Goal: Complete application form

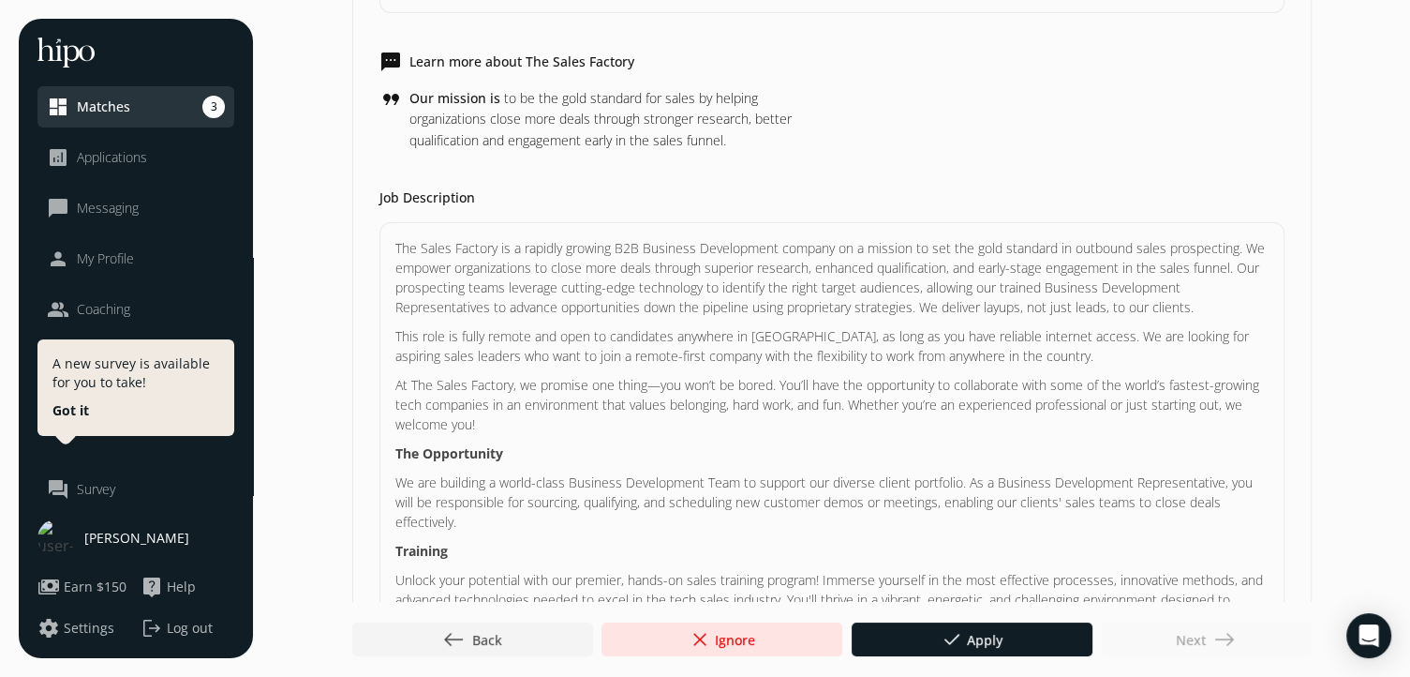
scroll to position [449, 0]
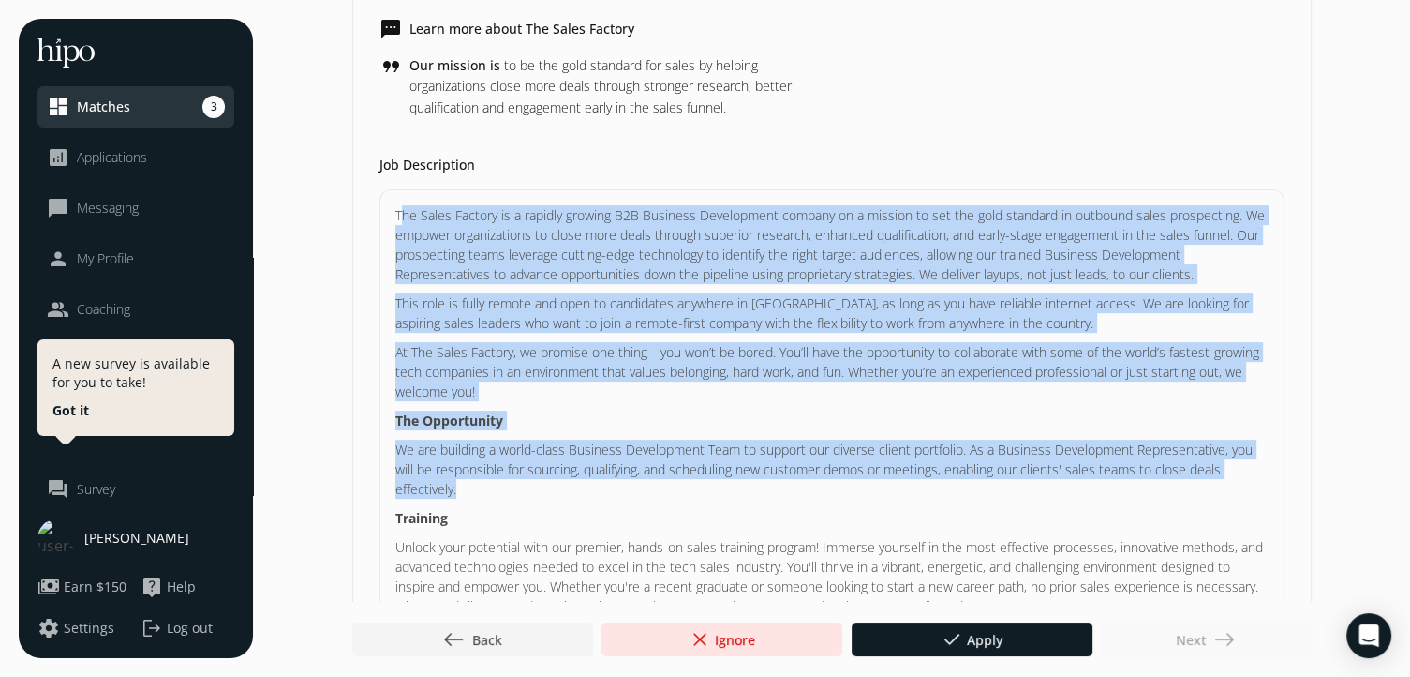
drag, startPoint x: 397, startPoint y: 212, endPoint x: 776, endPoint y: 486, distance: 467.7
click at [399, 218] on p "The Sales Factory is a rapidly growing B2B Business Development company on a mi…" at bounding box center [831, 244] width 873 height 79
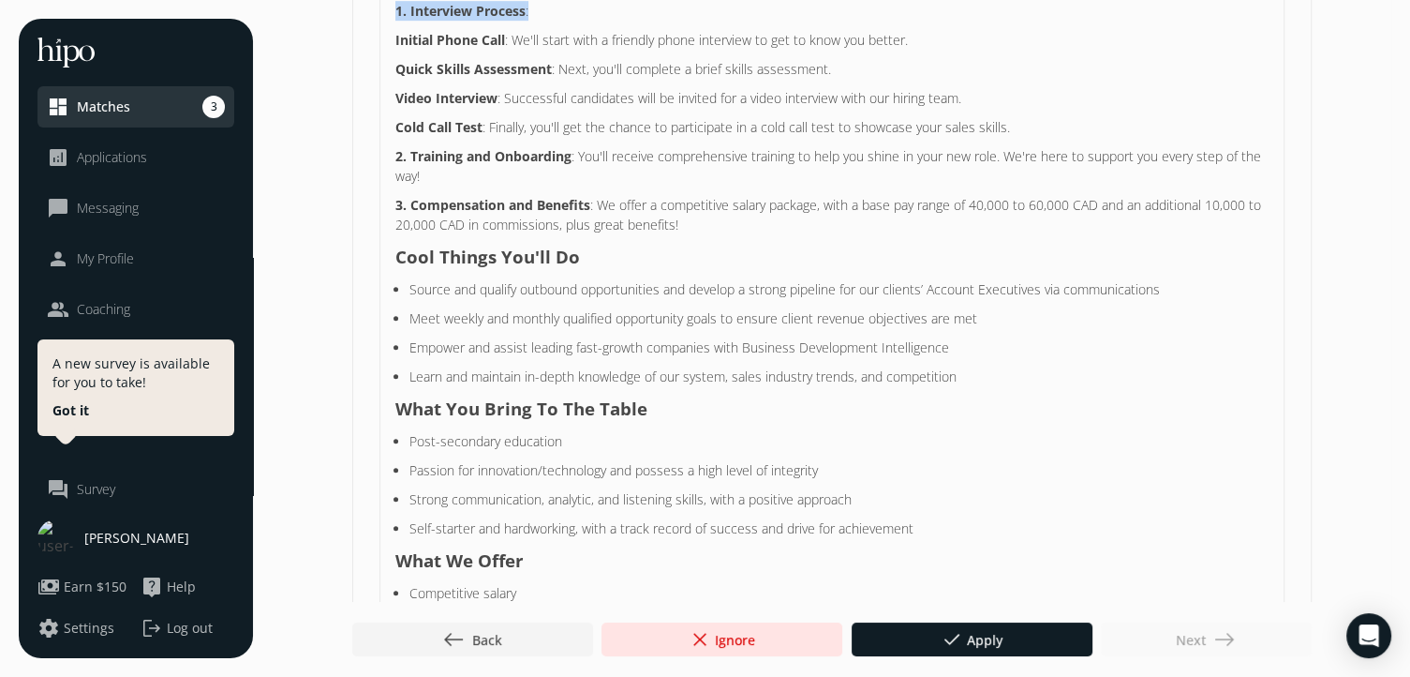
scroll to position [800, 0]
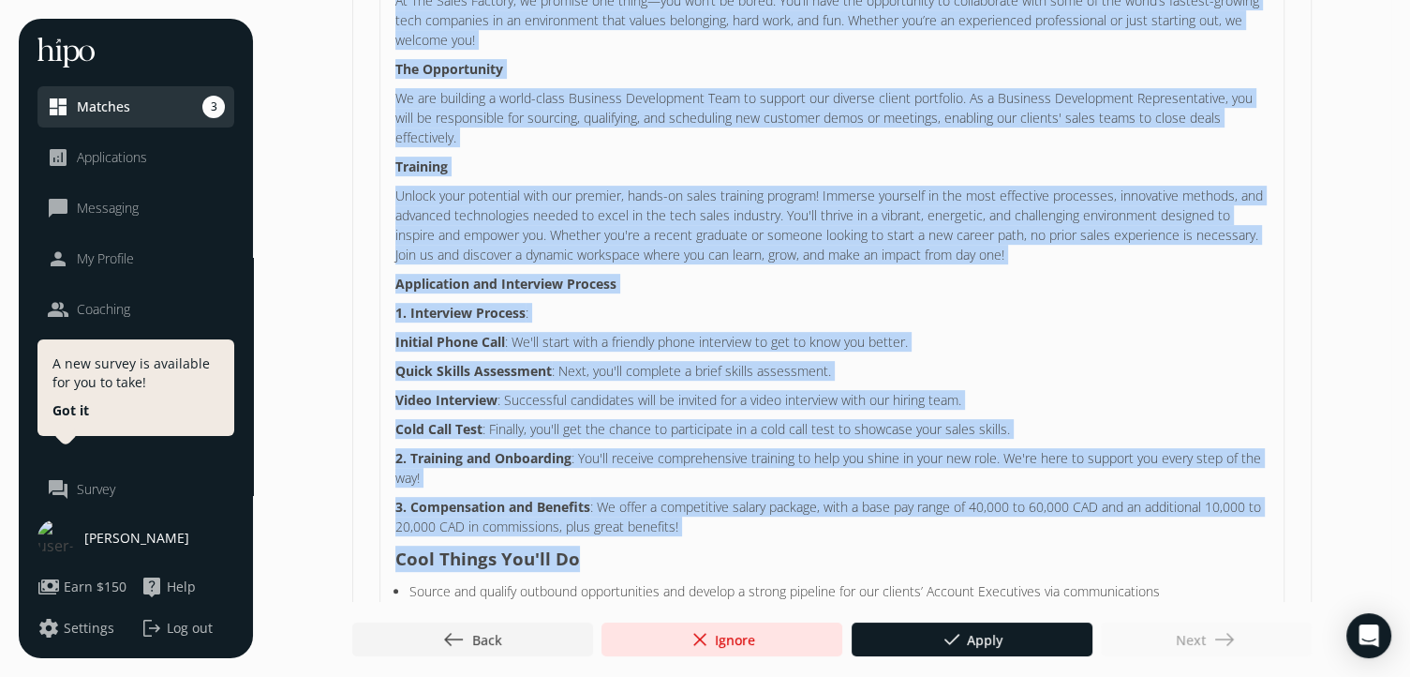
drag, startPoint x: 393, startPoint y: 212, endPoint x: 851, endPoint y: 539, distance: 563.0
click at [851, 539] on div "The Sales Factory is a rapidly growing B2B Business Development company on a mi…" at bounding box center [832, 474] width 905 height 1273
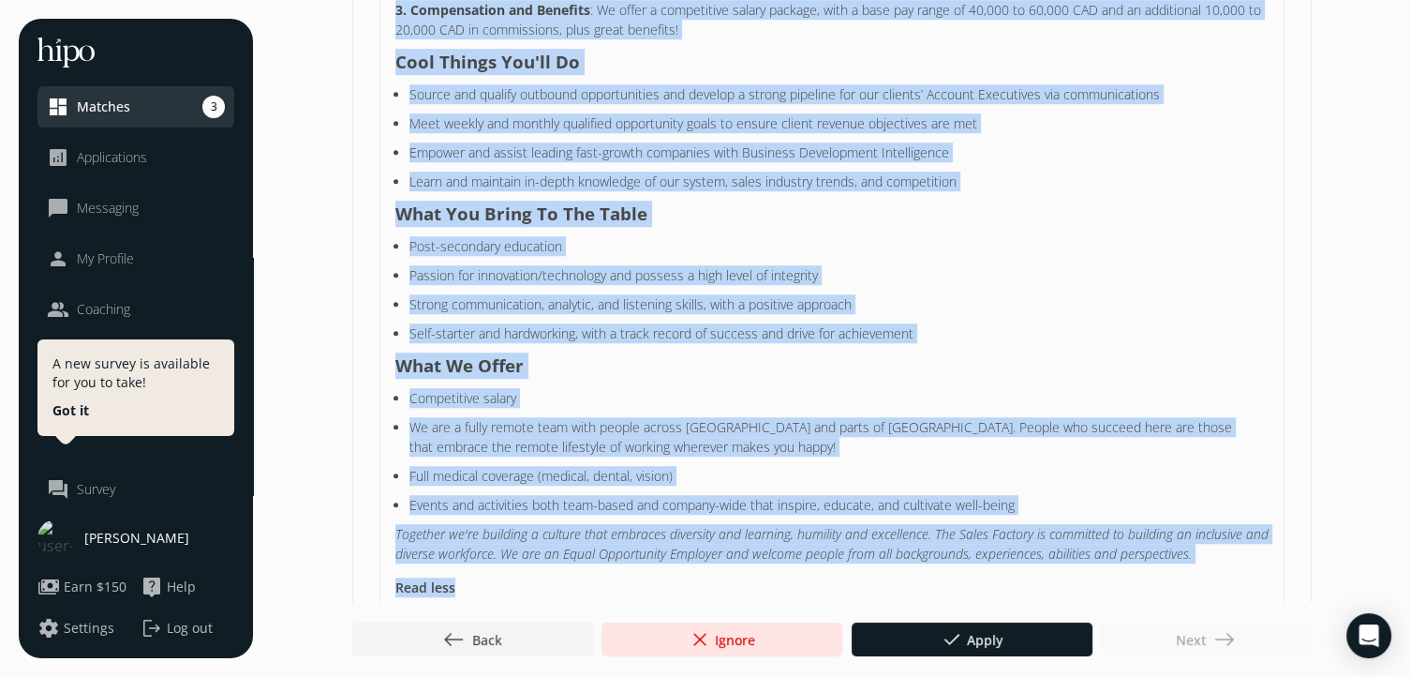
scroll to position [1334, 0]
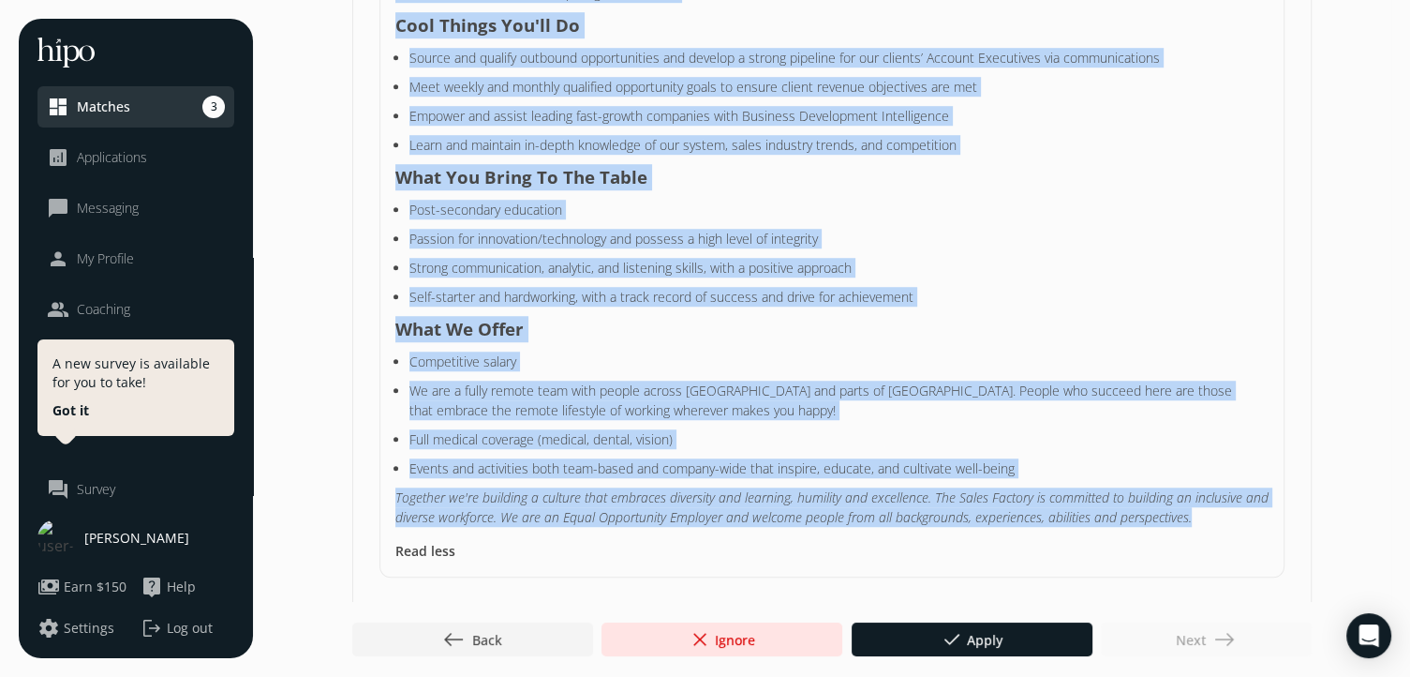
copy p "Lor Ipsum Dolorsi am c adipisc elitsed D6E Temporin Utlaboreetd magnaal en a mi…"
click at [720, 317] on h3 "What We Offer" at bounding box center [831, 329] width 873 height 26
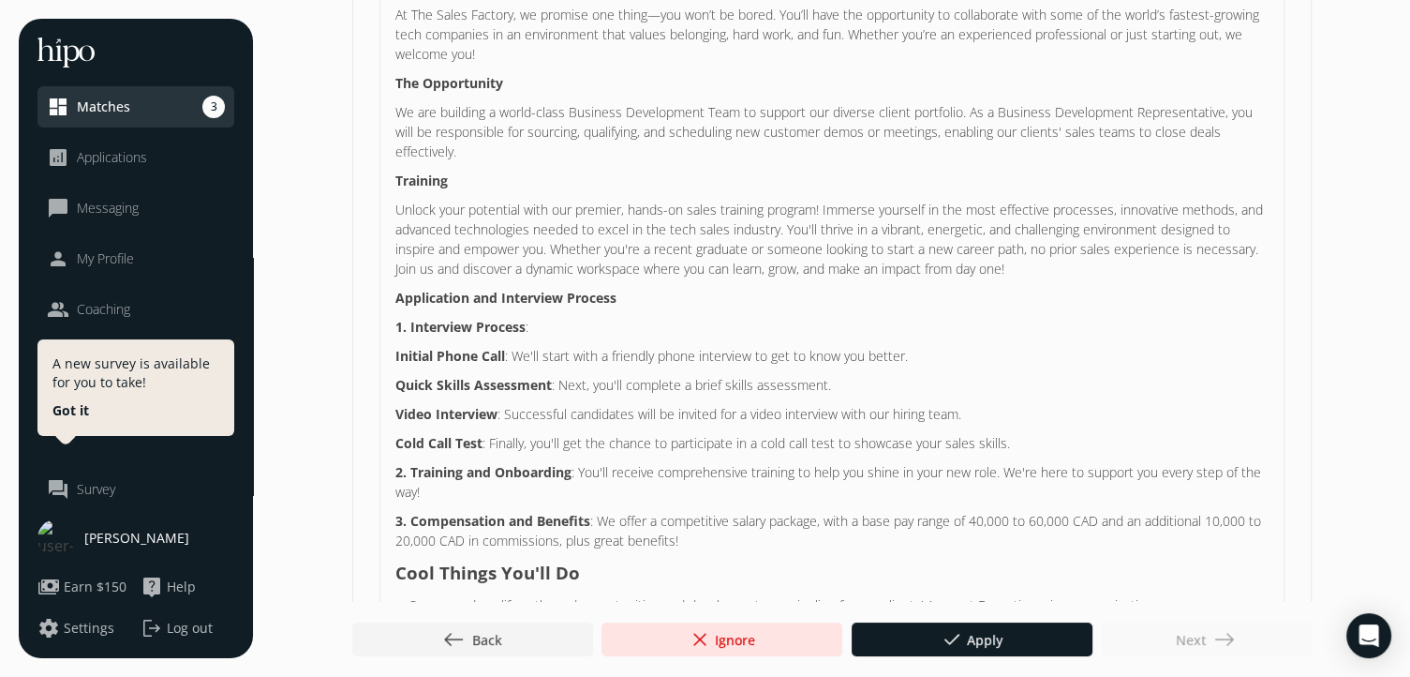
scroll to position [0, 0]
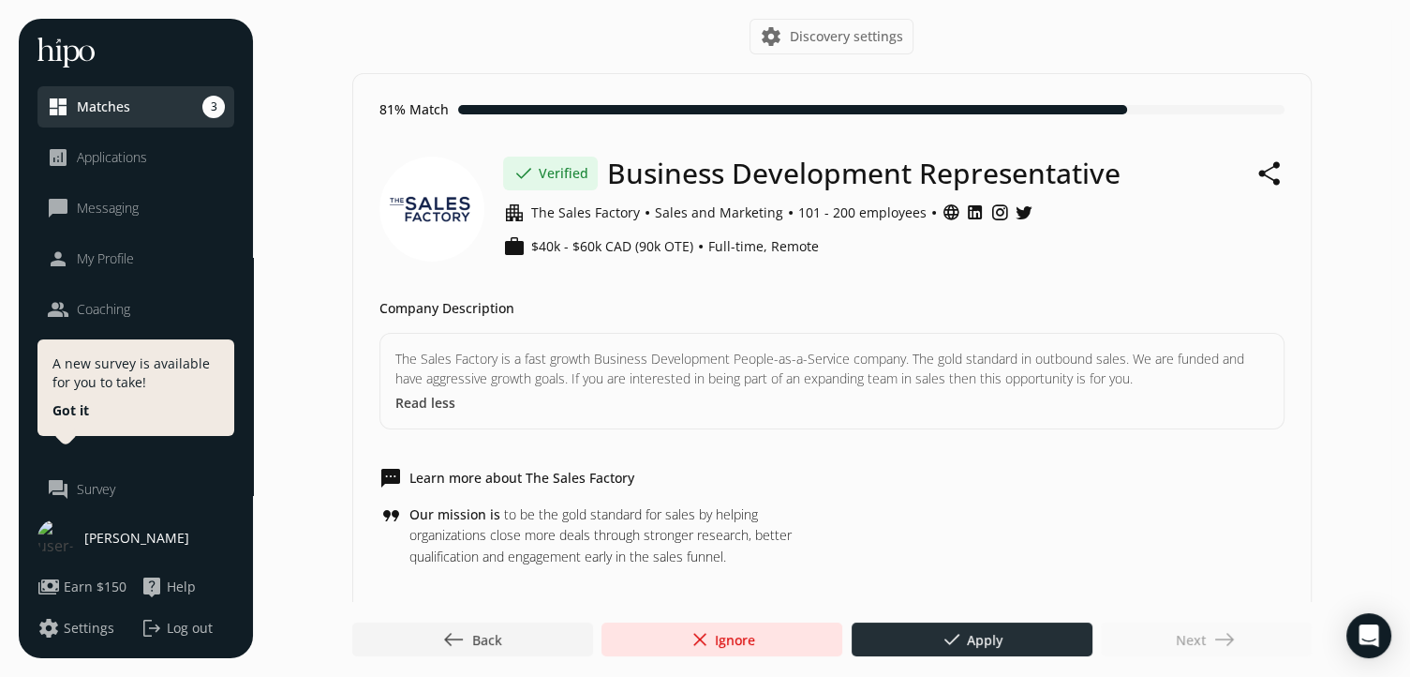
click at [1020, 627] on div at bounding box center [972, 639] width 241 height 34
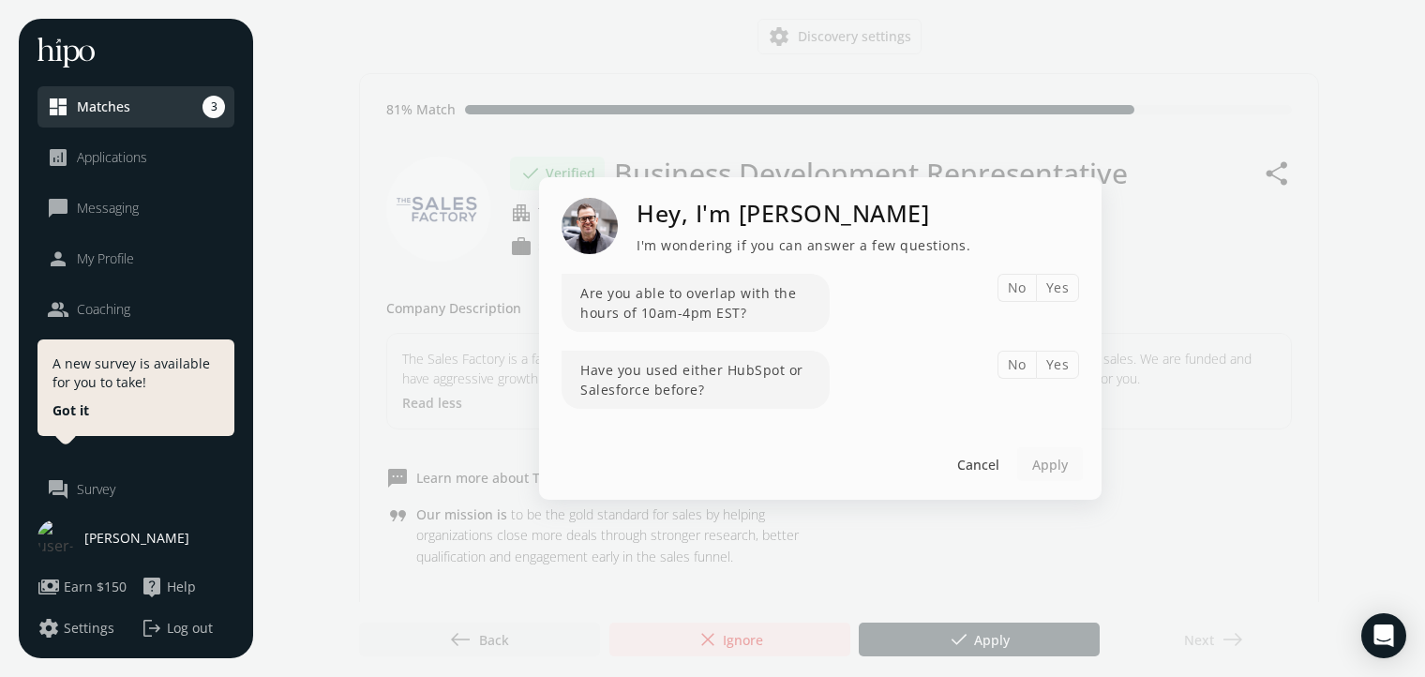
click at [1055, 287] on button "Yes" at bounding box center [1058, 288] width 44 height 28
click at [1054, 365] on button "Yes" at bounding box center [1058, 365] width 44 height 28
click at [1054, 449] on div at bounding box center [1050, 464] width 66 height 34
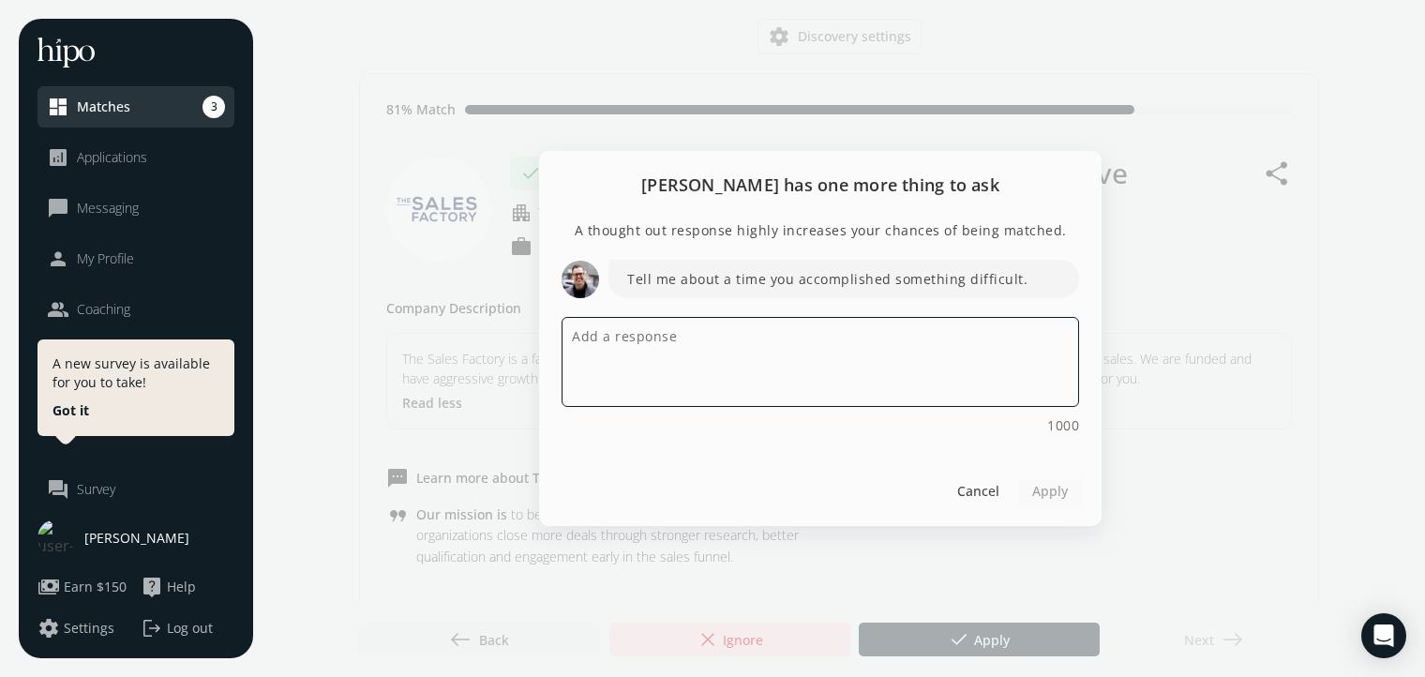
click at [940, 365] on textarea at bounding box center [819, 362] width 517 height 90
paste textarea "I’m excited to apply for the Business Development Representative role at The Sa…"
type textarea "I’m excited to apply for the Business Development Representative role at The Sa…"
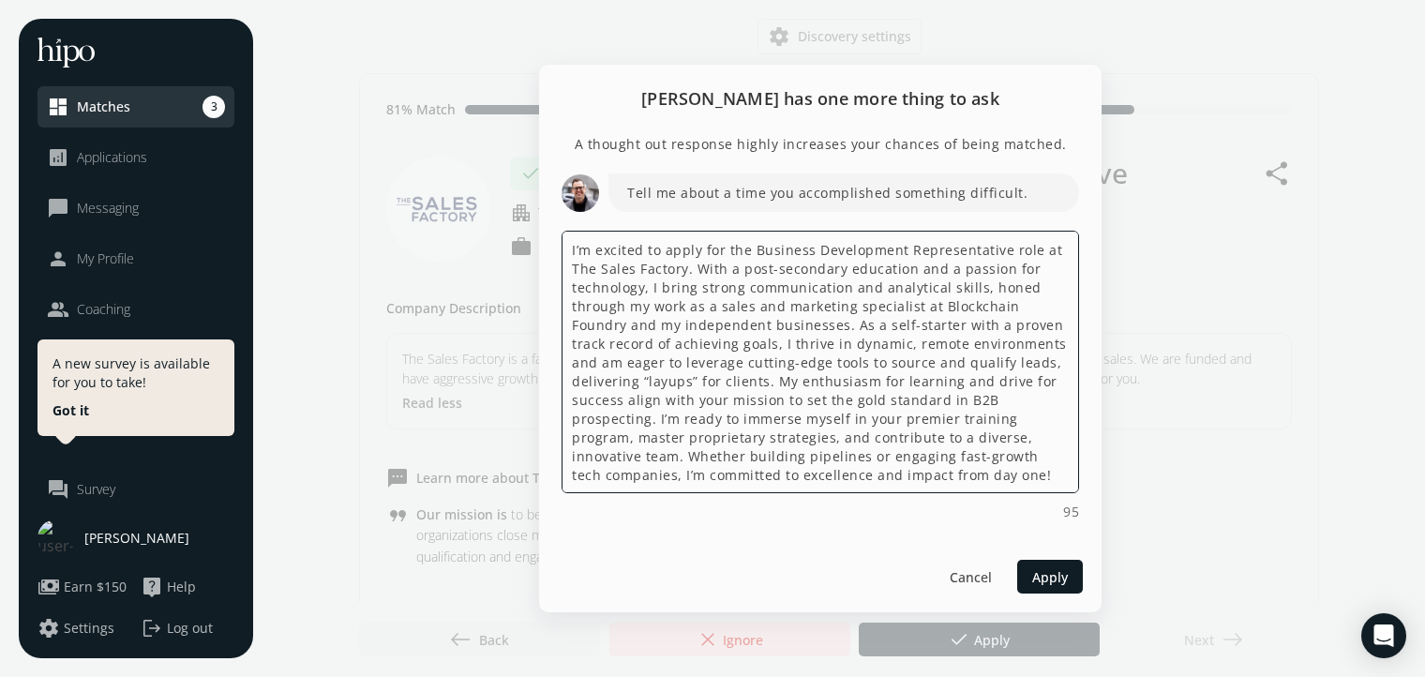
drag, startPoint x: 1021, startPoint y: 477, endPoint x: 561, endPoint y: 209, distance: 531.7
click at [561, 209] on div "Tell me about a time you accomplished something difficult. I’m excited to apply…" at bounding box center [819, 347] width 517 height 348
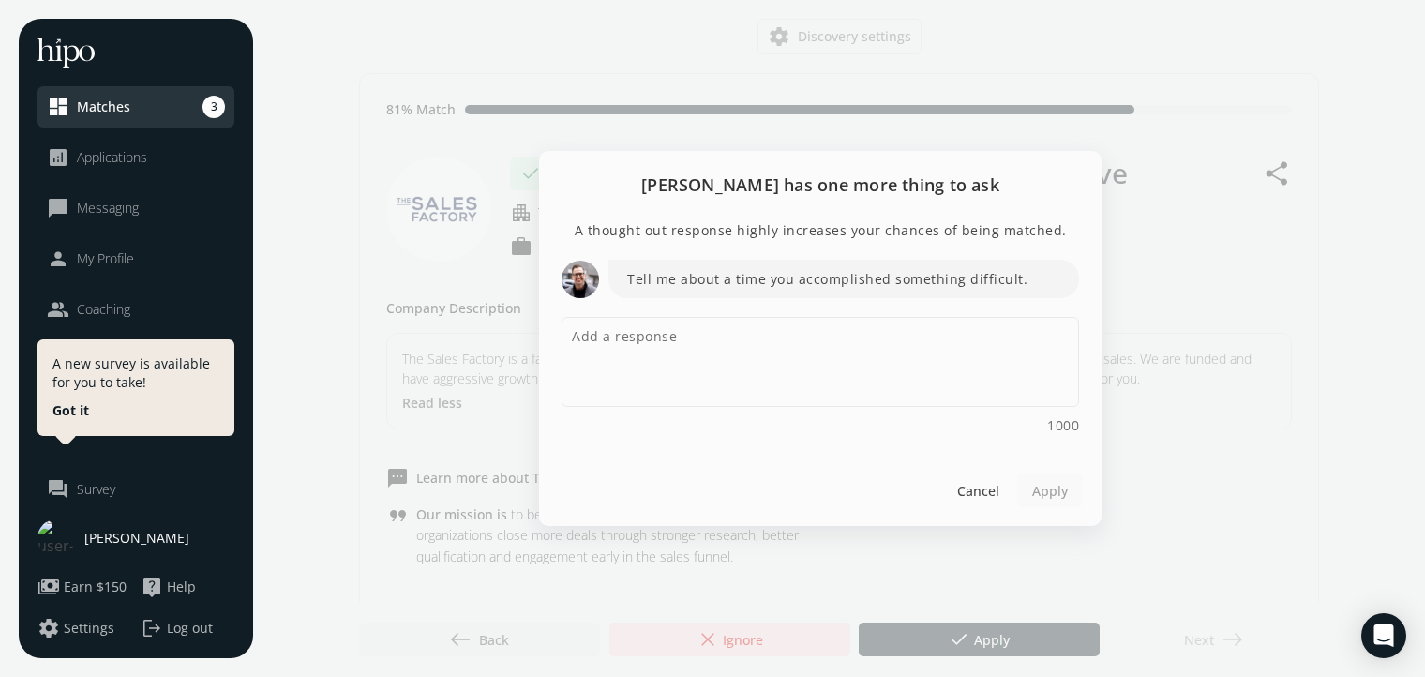
click at [760, 280] on p "Tell me about a time you accomplished something difficult." at bounding box center [843, 279] width 470 height 38
copy p "Tell me about a time you accomplished something difficult."
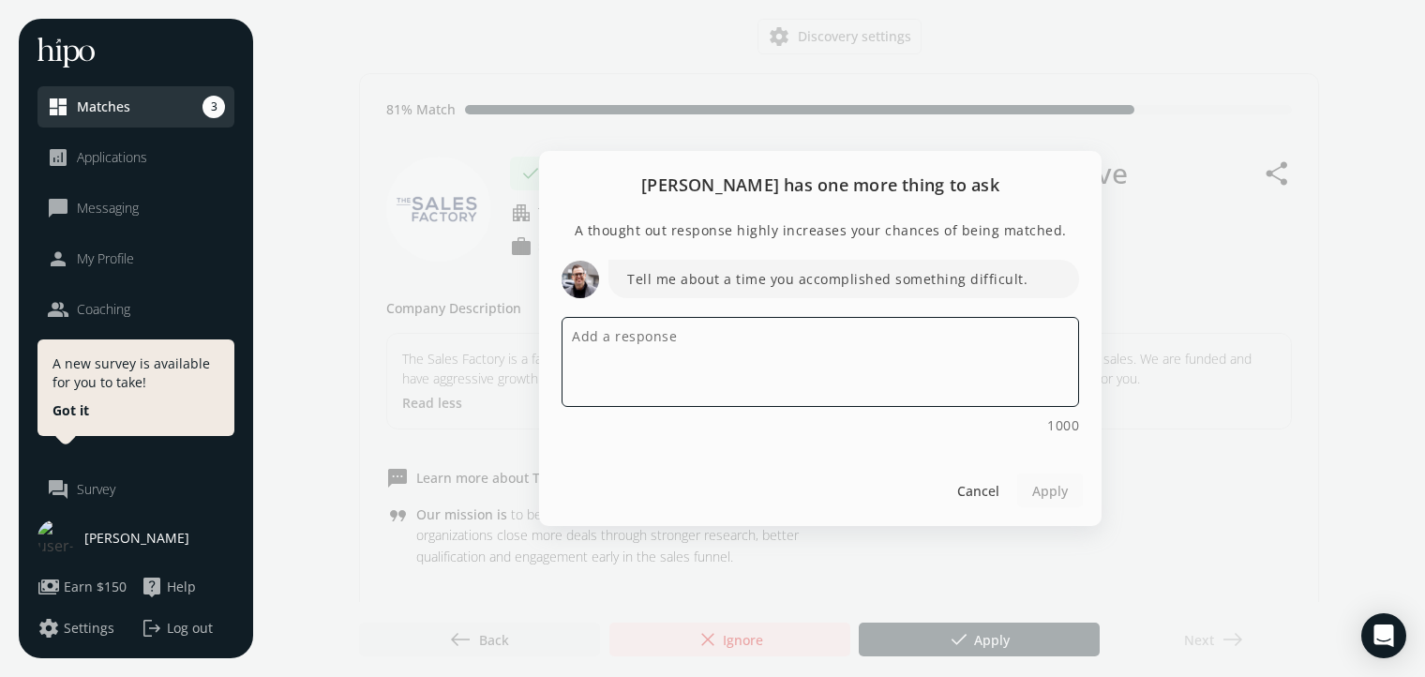
click at [768, 347] on textarea at bounding box center [819, 362] width 517 height 90
paste textarea "A time I did something difficult with relevance to the role I am applying to wo…"
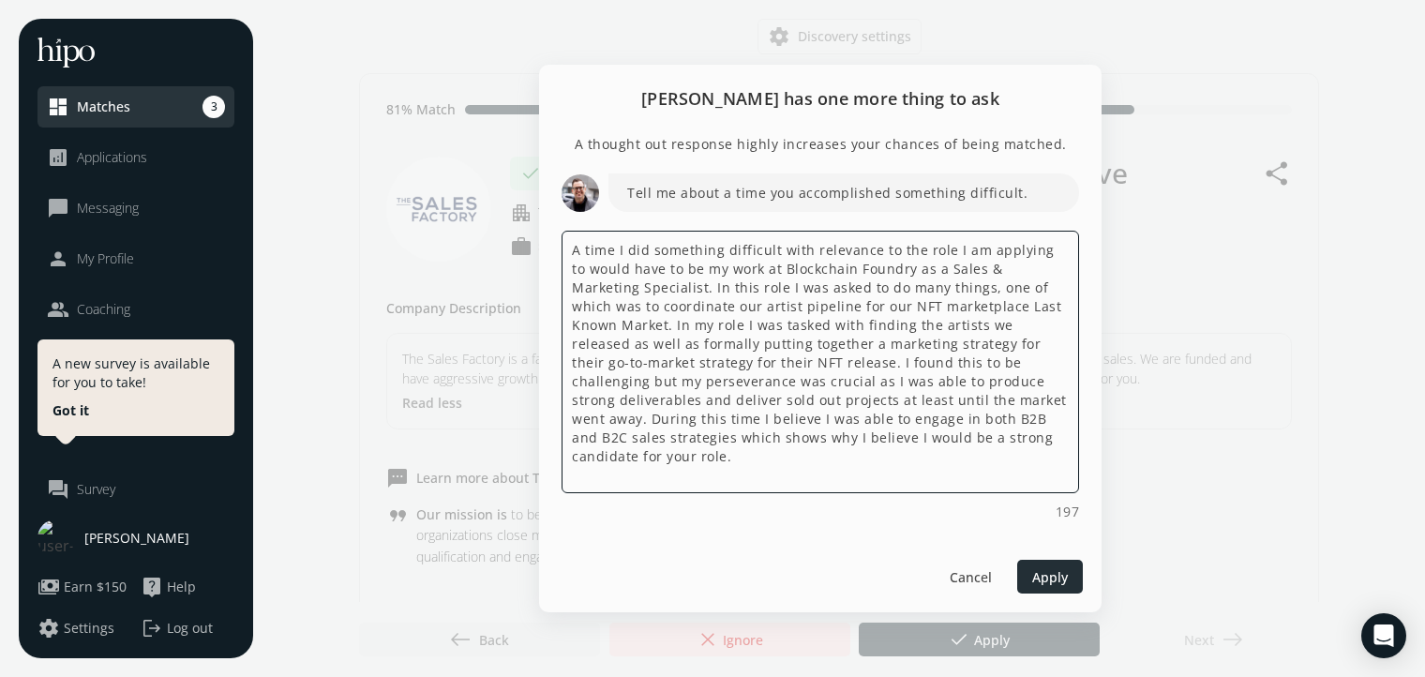
type textarea "A time I did something difficult with relevance to the role I am applying to wo…"
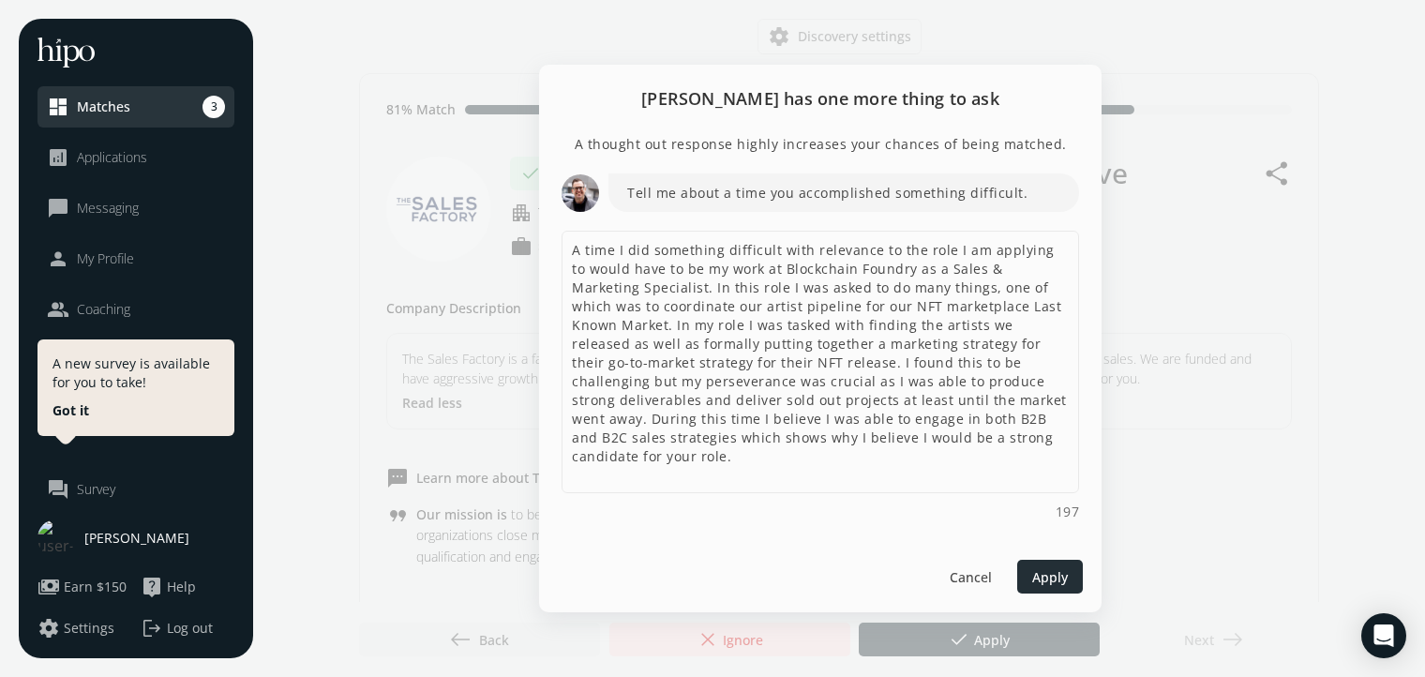
click at [1071, 580] on div at bounding box center [1050, 576] width 66 height 34
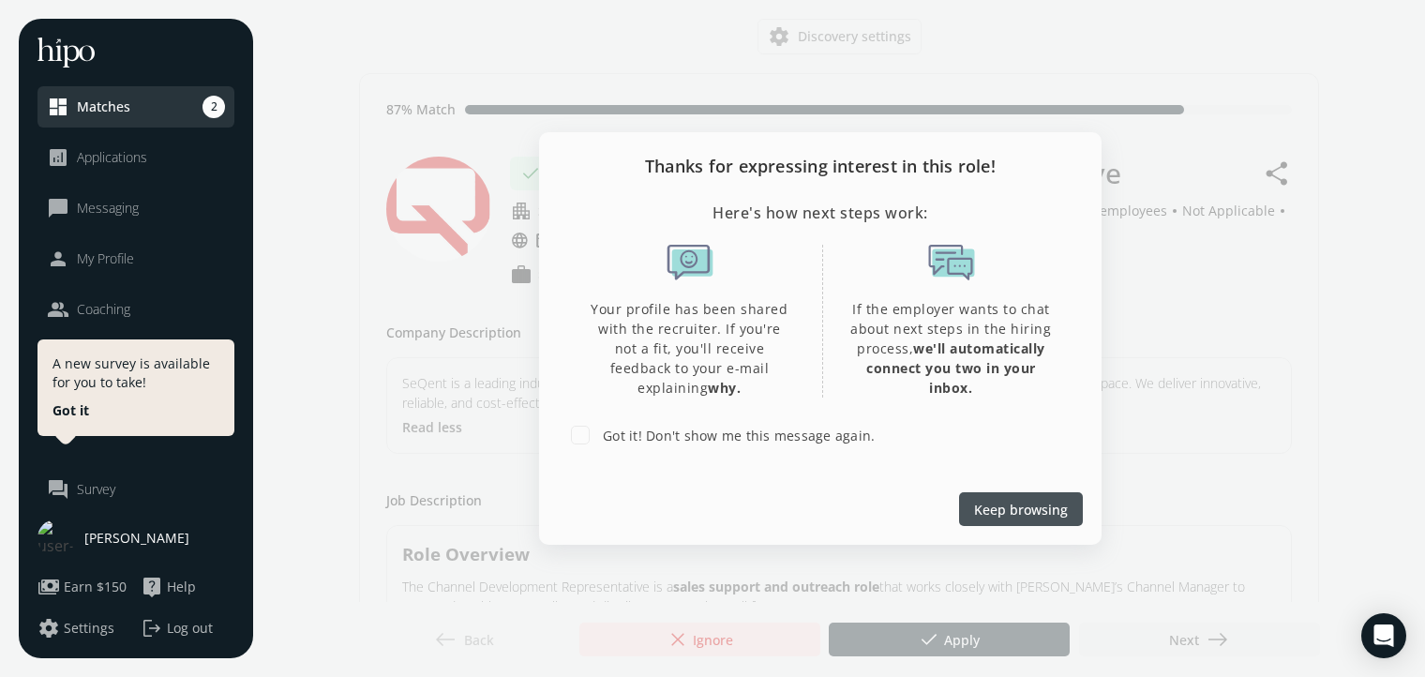
click at [982, 481] on div "Keep browsing" at bounding box center [820, 508] width 562 height 72
click at [989, 495] on div at bounding box center [1021, 509] width 124 height 34
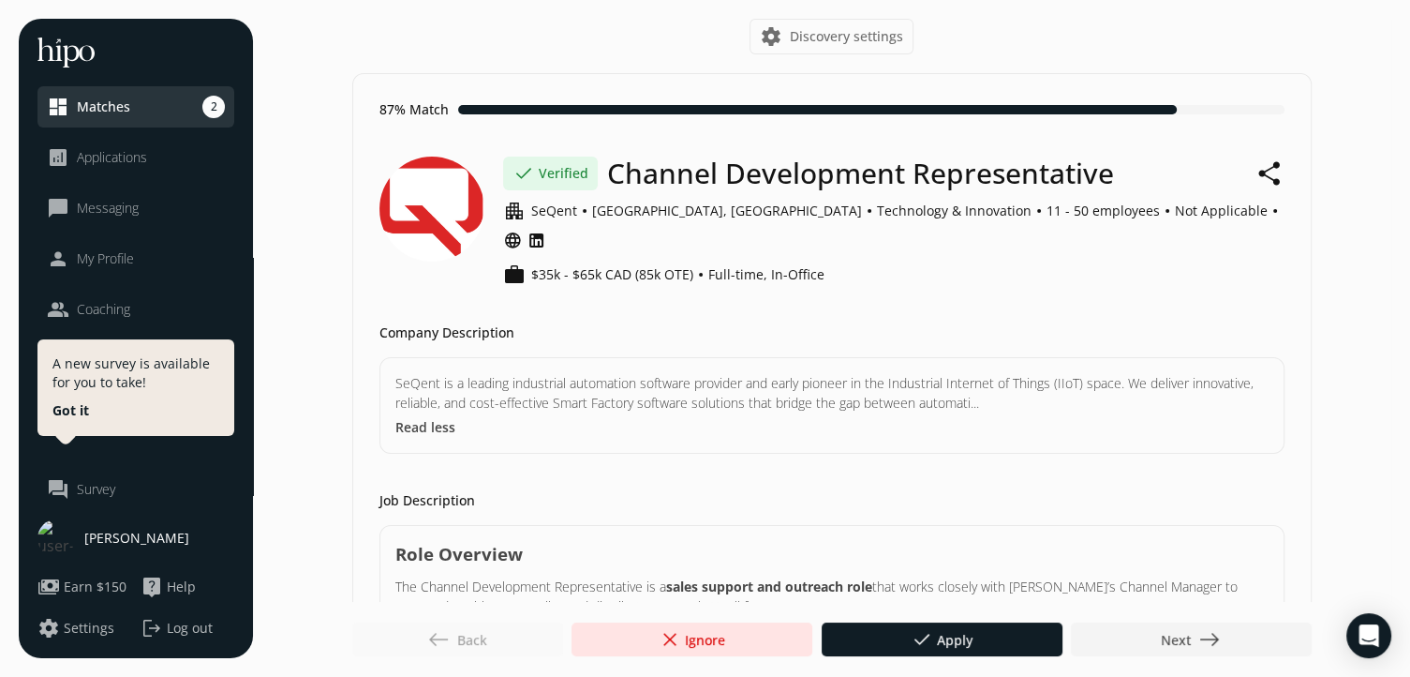
click at [154, 217] on link "chat_bubble_outline Messaging" at bounding box center [136, 208] width 178 height 22
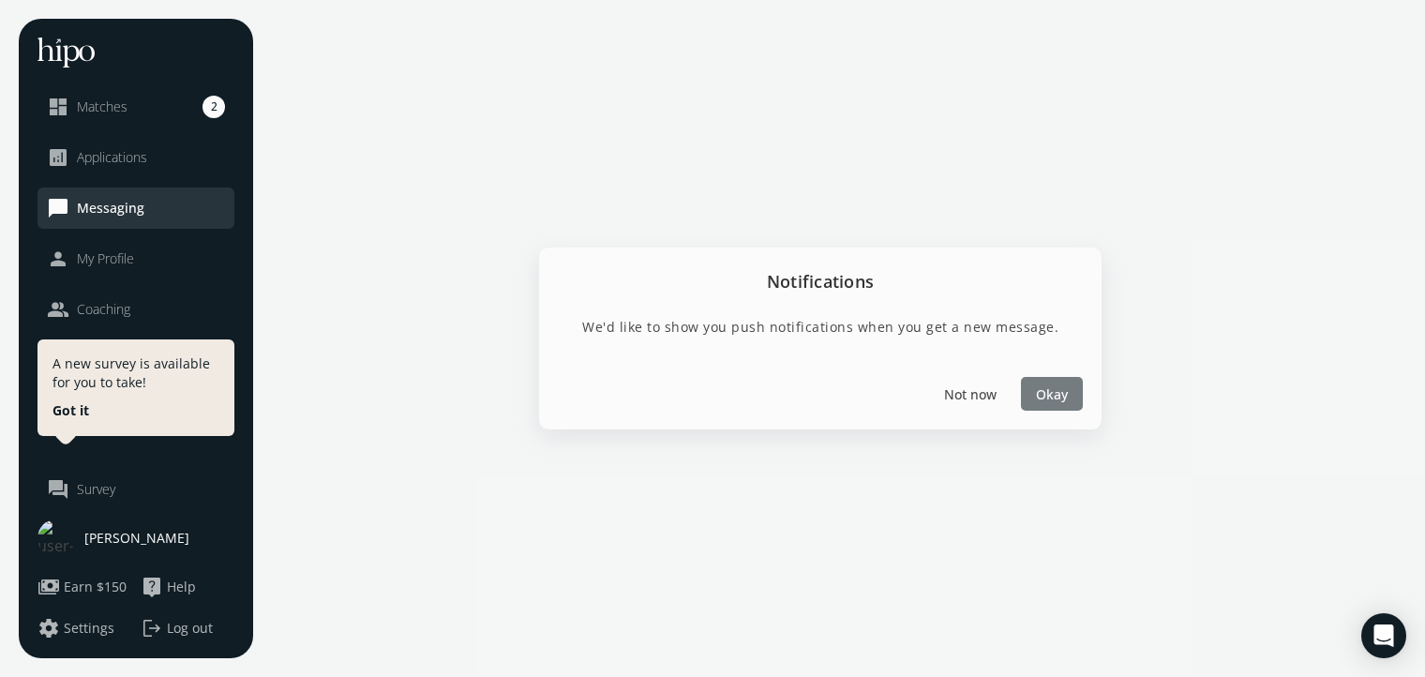
click at [1065, 386] on span "Okay" at bounding box center [1052, 393] width 32 height 20
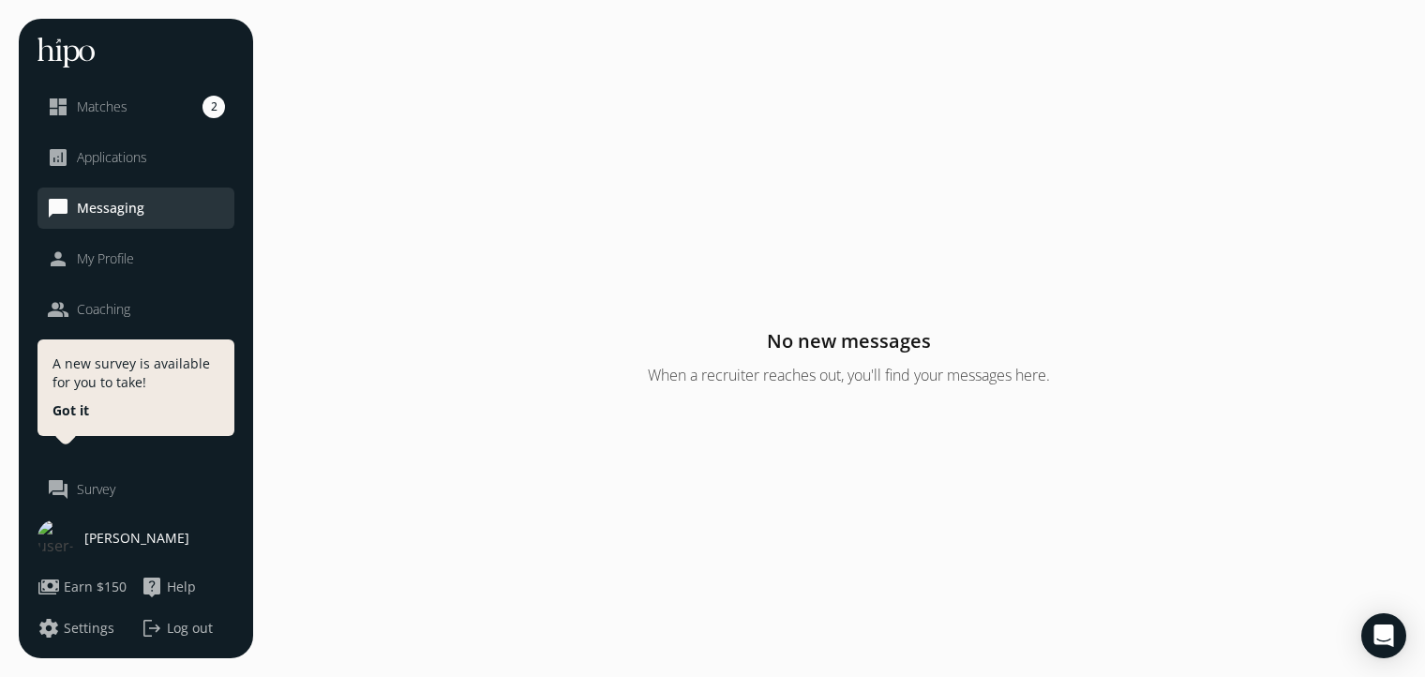
click at [64, 406] on button "Got it" at bounding box center [70, 410] width 37 height 19
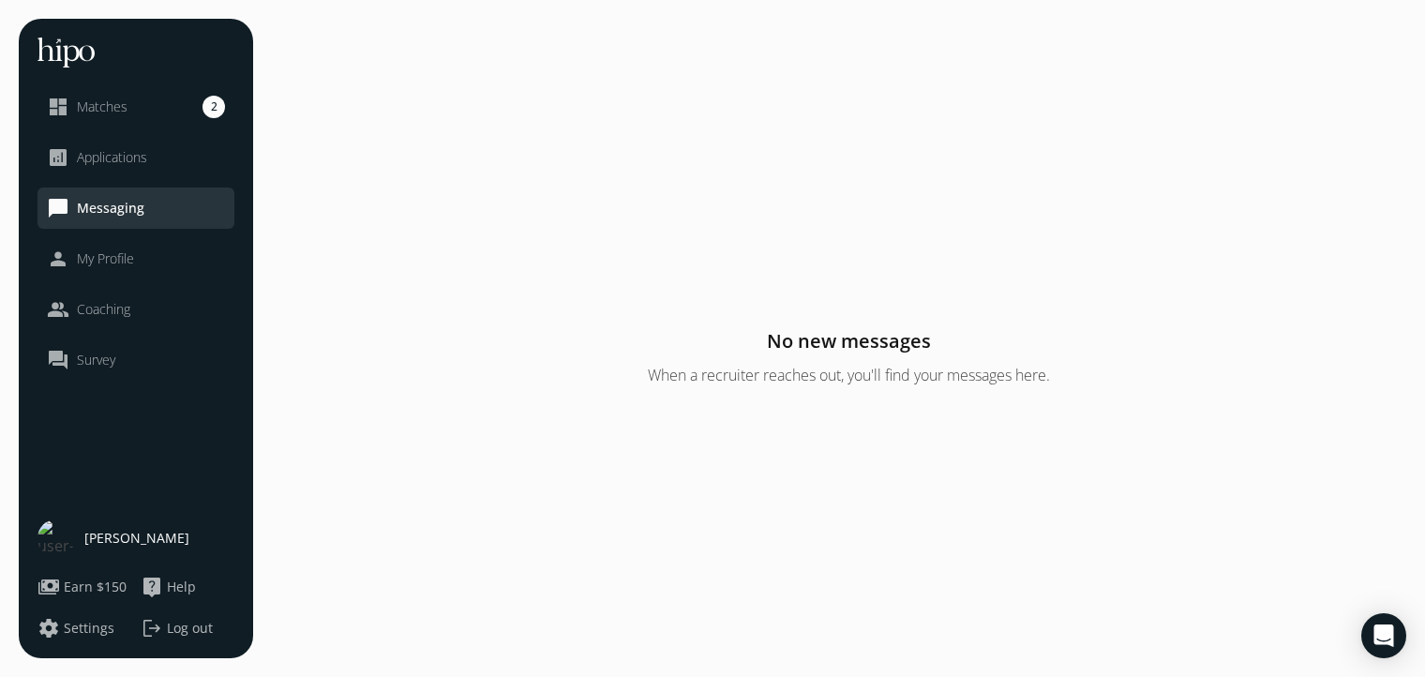
click at [127, 259] on span "My Profile" at bounding box center [105, 258] width 57 height 19
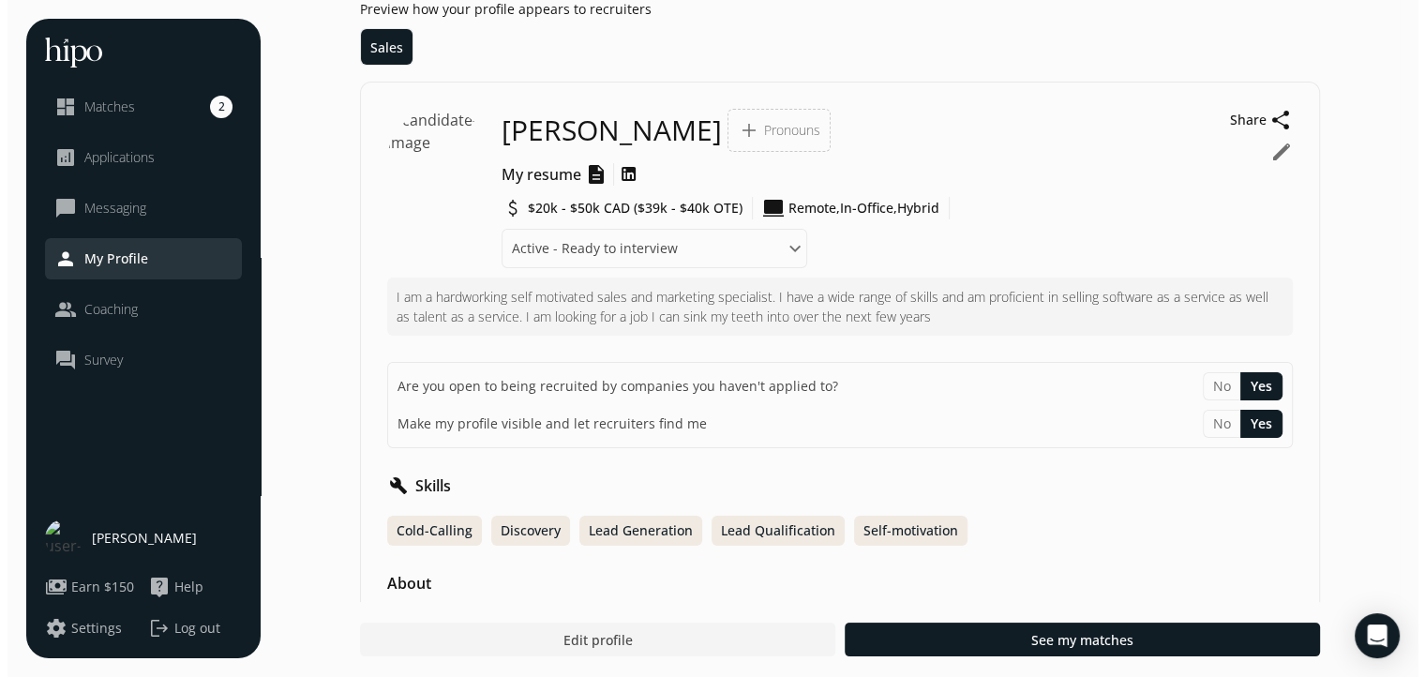
scroll to position [22, 0]
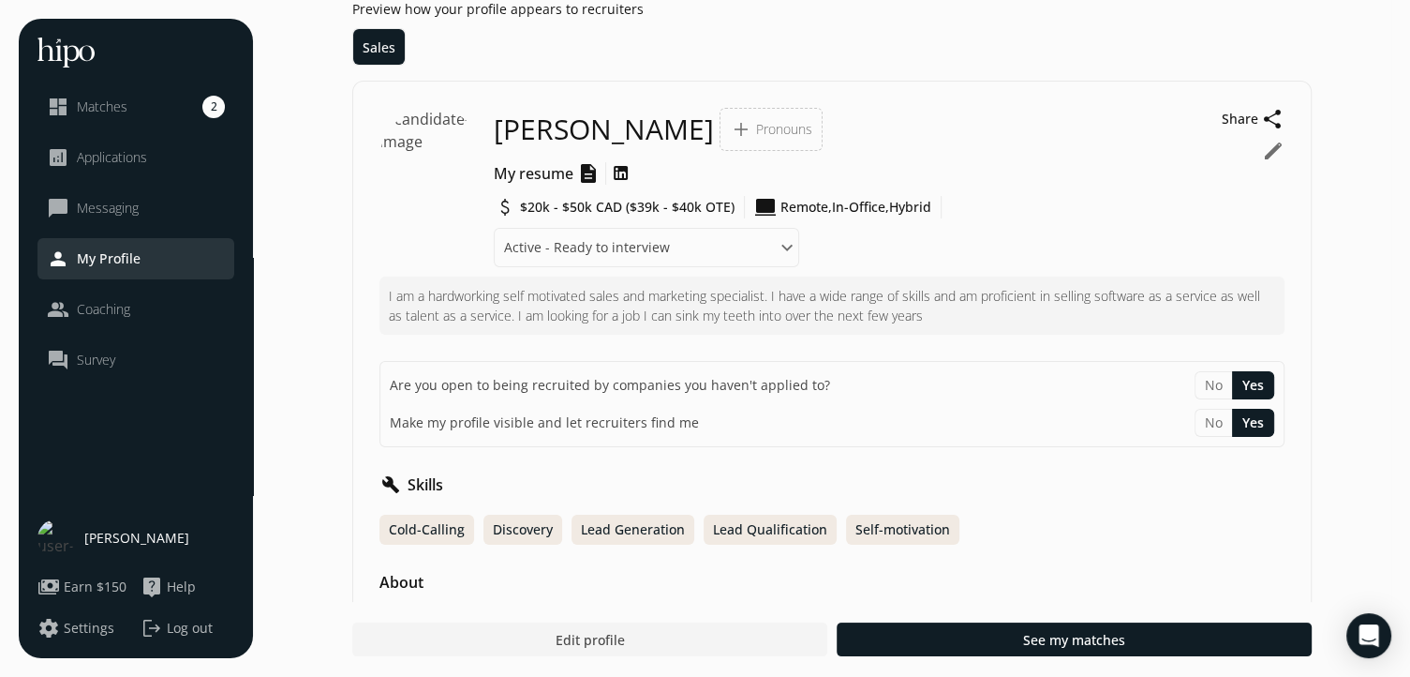
click at [1269, 152] on button "edit" at bounding box center [1273, 151] width 22 height 22
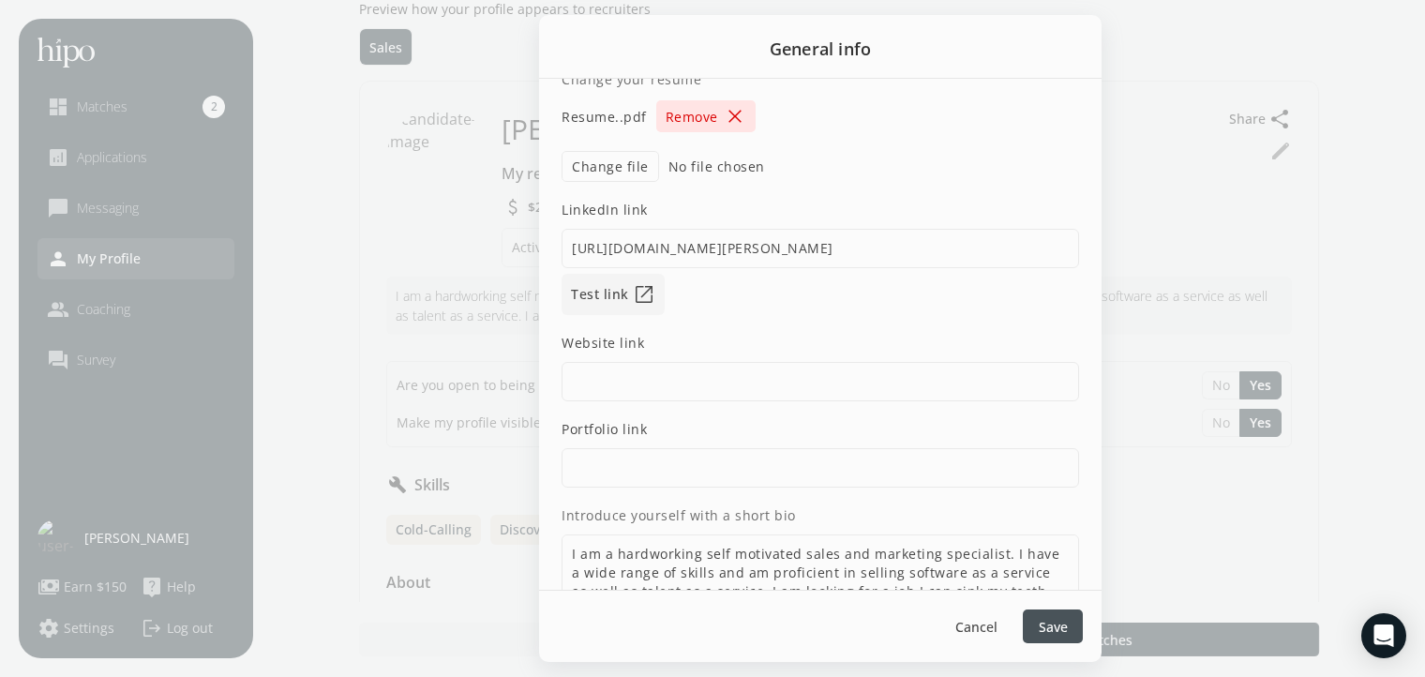
scroll to position [0, 0]
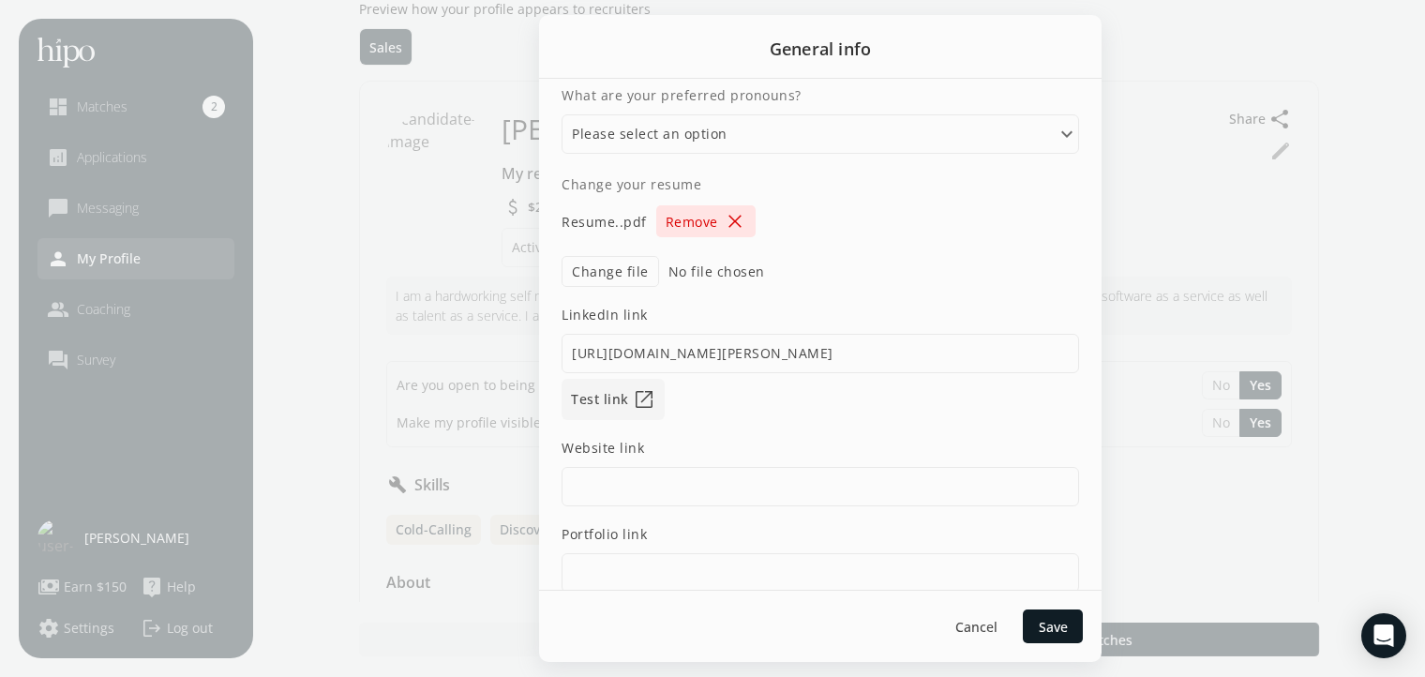
click at [1120, 232] on div at bounding box center [712, 338] width 1425 height 677
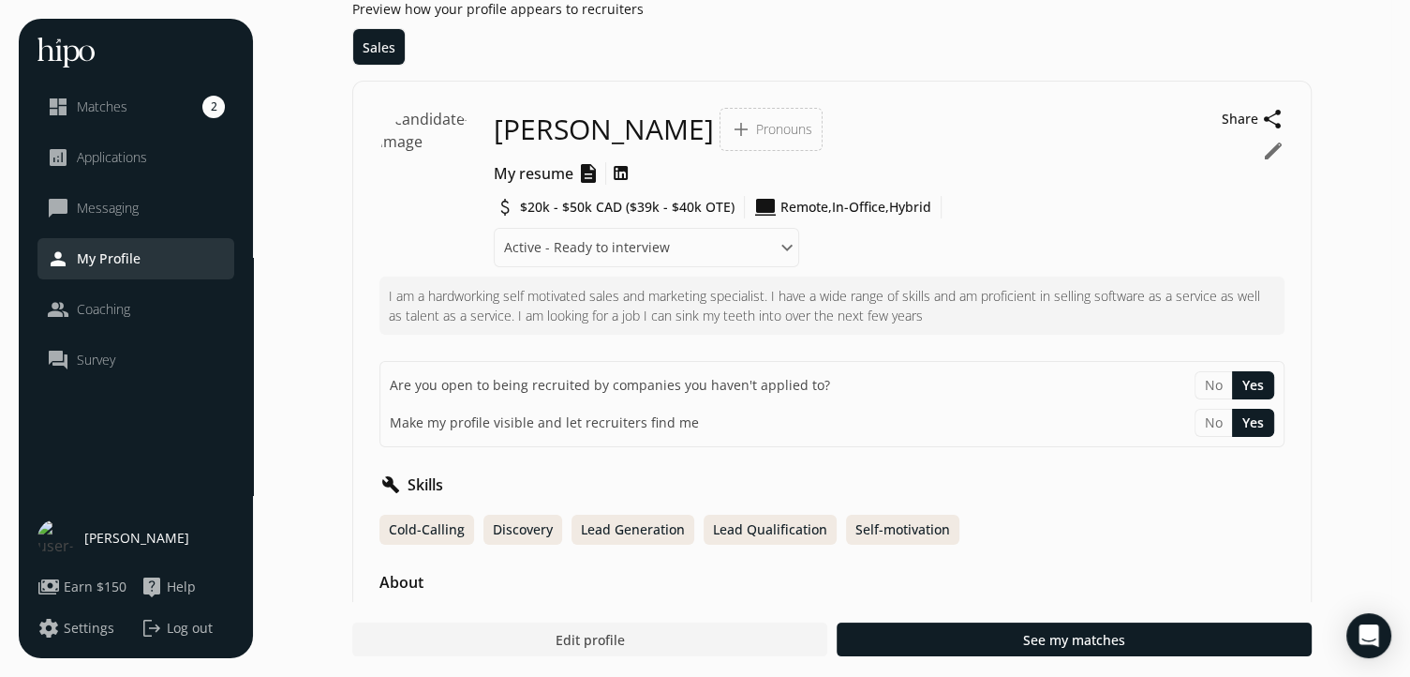
click at [586, 209] on span "$20k - $50k CAD ($39k - $40k OTE)" at bounding box center [627, 207] width 215 height 19
click at [1280, 155] on button "edit" at bounding box center [1273, 151] width 22 height 22
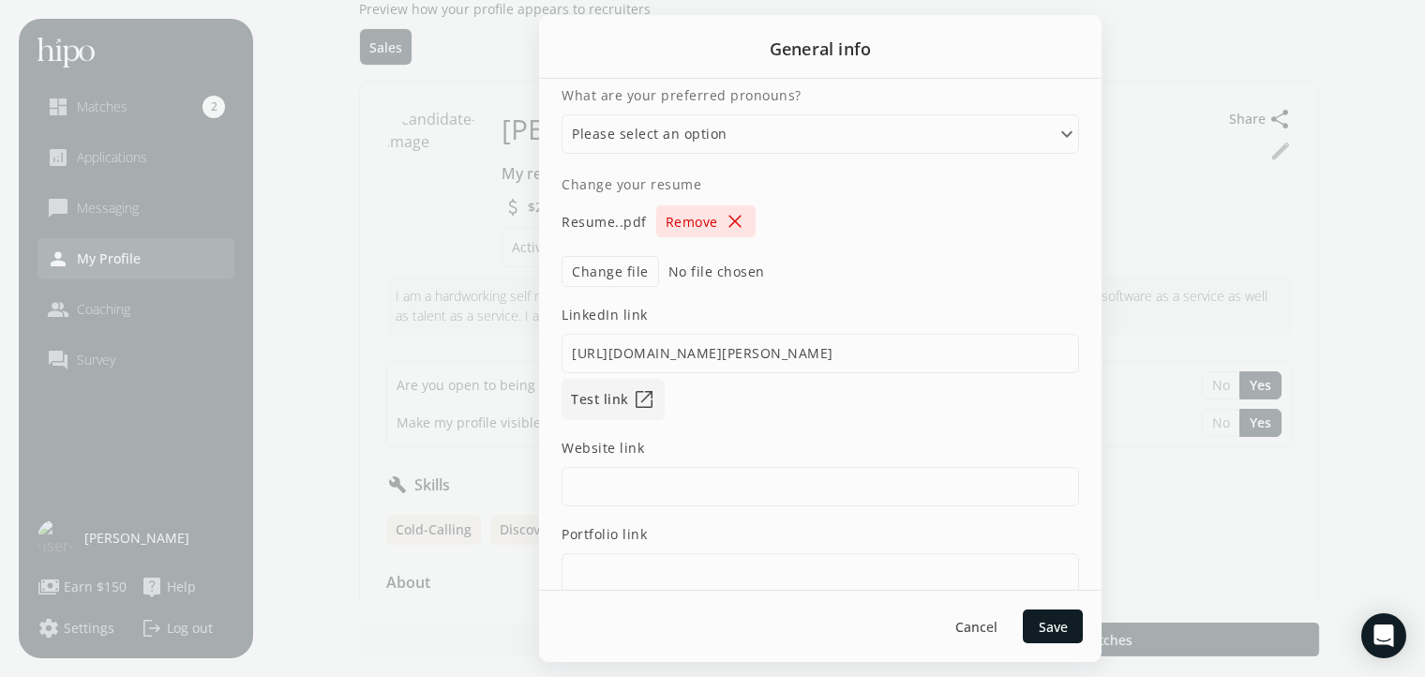
click at [1107, 101] on div at bounding box center [712, 338] width 1425 height 677
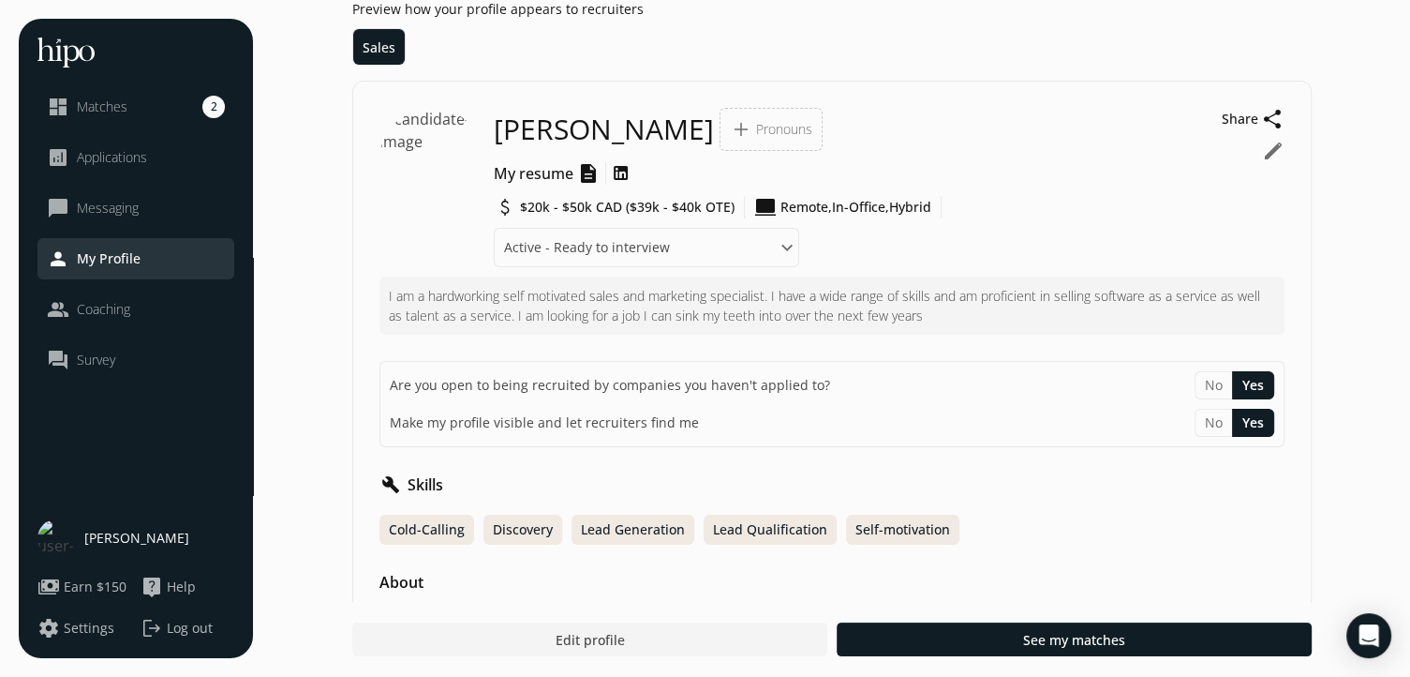
click at [608, 217] on div "attach_money $20k - $50k CAD ($39k - $40k OTE)" at bounding box center [614, 207] width 241 height 22
click at [604, 214] on span "$20k - $50k CAD ($39k - $40k OTE)" at bounding box center [627, 207] width 215 height 19
click at [89, 137] on li "dashboard Matches 2" at bounding box center [135, 157] width 197 height 41
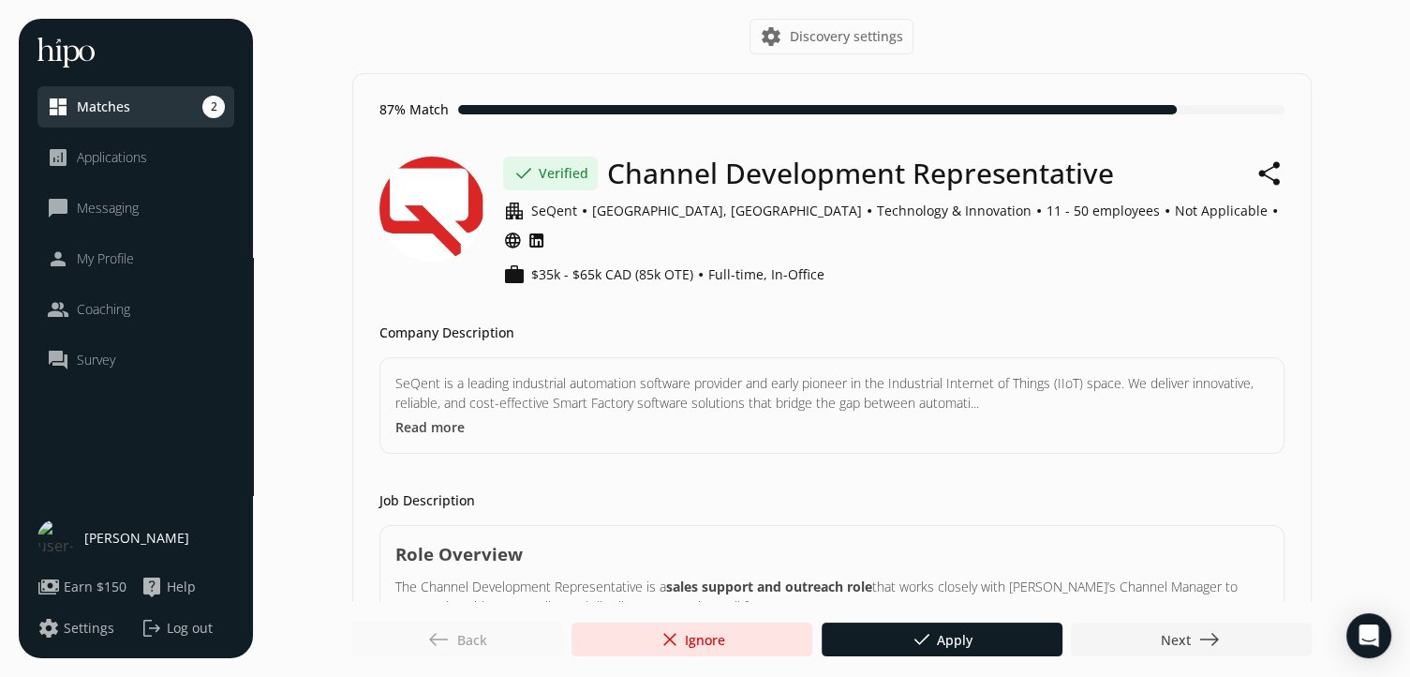
click at [1213, 628] on span "east" at bounding box center [1210, 639] width 22 height 22
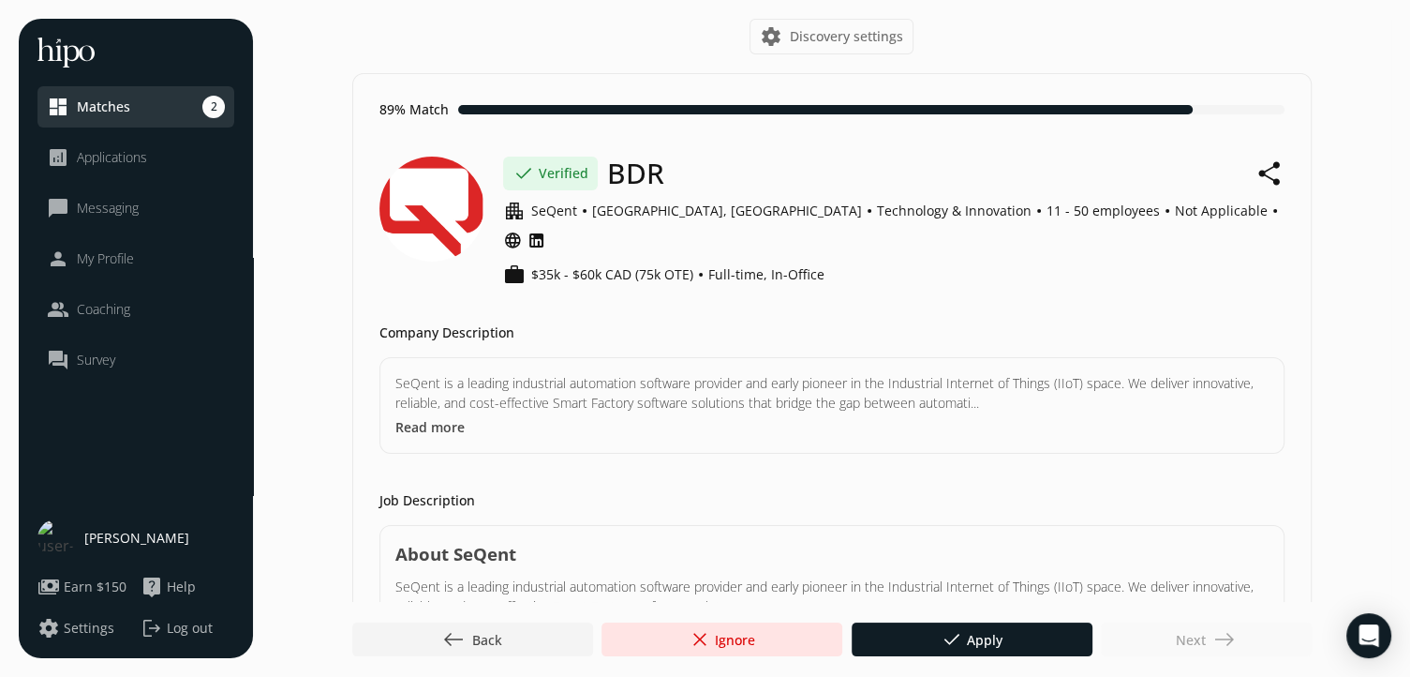
click at [1213, 627] on div "Next east" at bounding box center [1206, 639] width 211 height 34
